Goal: Transaction & Acquisition: Purchase product/service

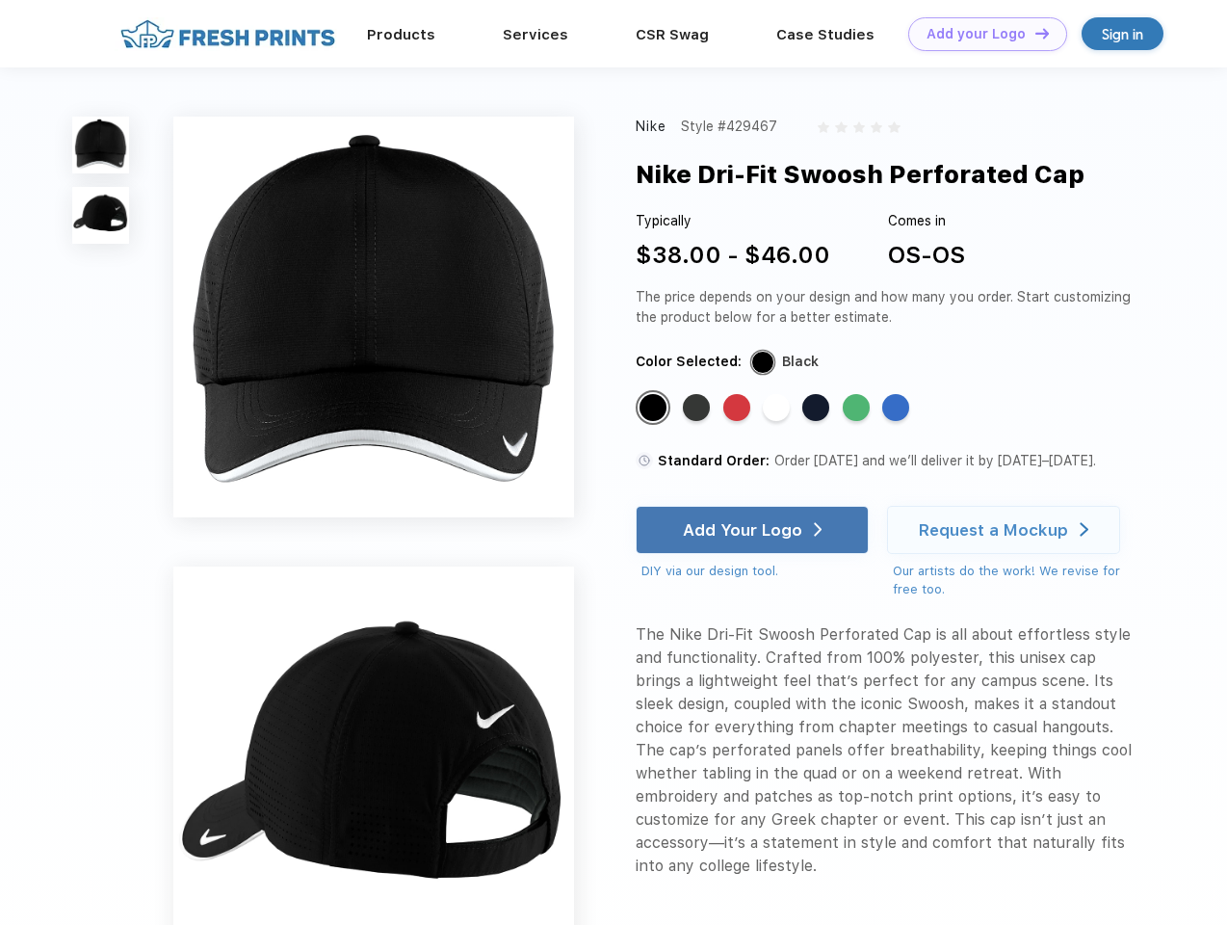
click at [981, 34] on link "Add your Logo Design Tool" at bounding box center [988, 34] width 159 height 34
click at [0, 0] on div "Design Tool" at bounding box center [0, 0] width 0 height 0
click at [1034, 33] on link "Add your Logo Design Tool" at bounding box center [988, 34] width 159 height 34
click at [101, 145] on img at bounding box center [100, 145] width 57 height 57
click at [101, 216] on img at bounding box center [100, 215] width 57 height 57
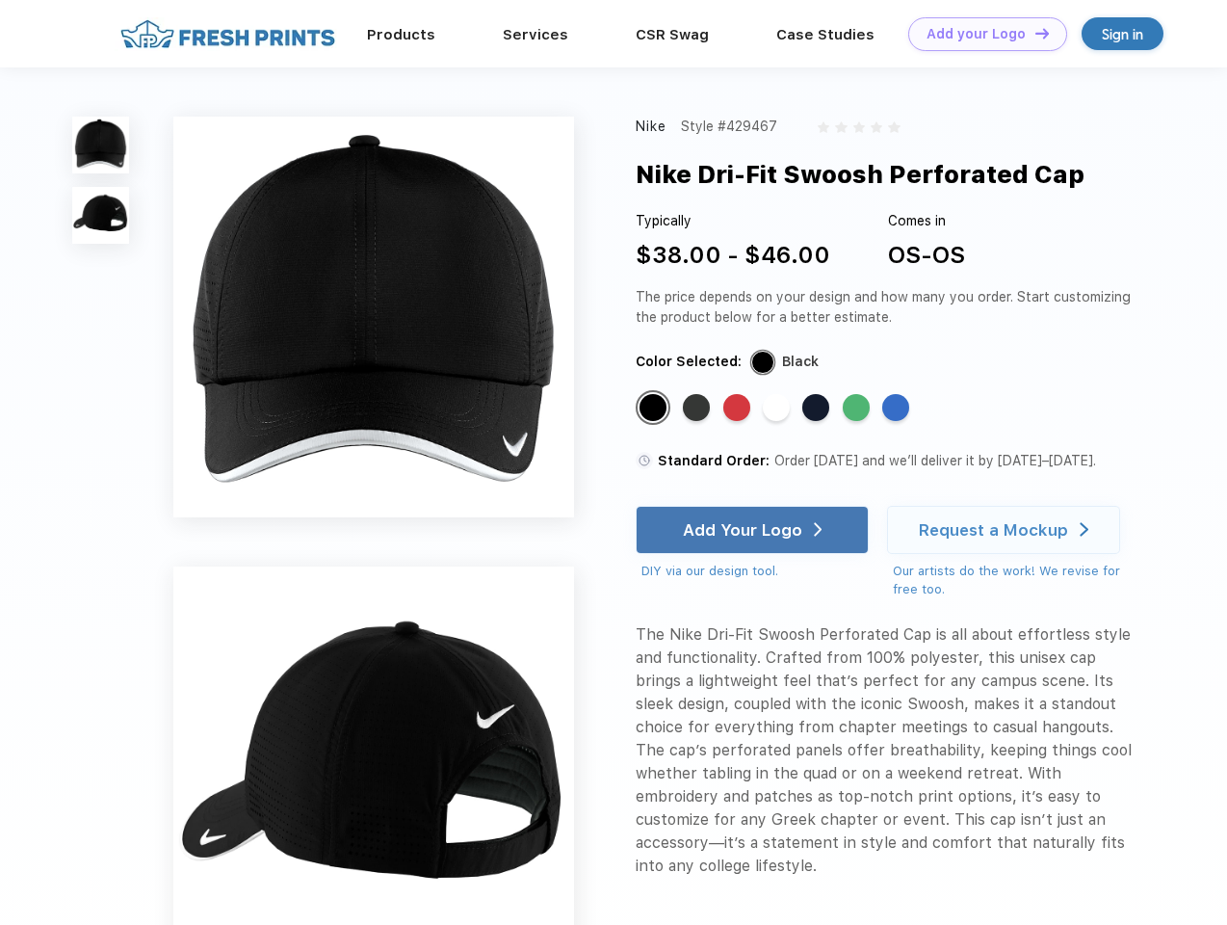
click at [655, 409] on div "Standard Color" at bounding box center [653, 407] width 27 height 27
click at [698, 409] on div "Standard Color" at bounding box center [696, 407] width 27 height 27
click at [739, 409] on div "Standard Color" at bounding box center [737, 407] width 27 height 27
click at [778, 409] on div "Standard Color" at bounding box center [776, 407] width 27 height 27
click at [818, 409] on div "Standard Color" at bounding box center [816, 407] width 27 height 27
